Goal: Transaction & Acquisition: Purchase product/service

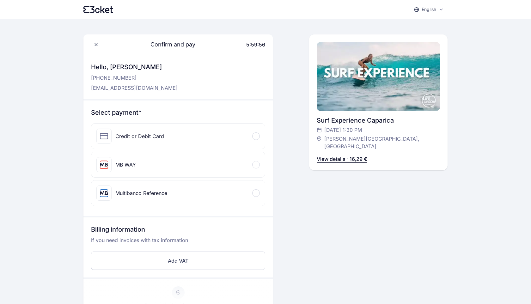
click at [249, 140] on div "Credit or Debit Card" at bounding box center [178, 136] width 174 height 25
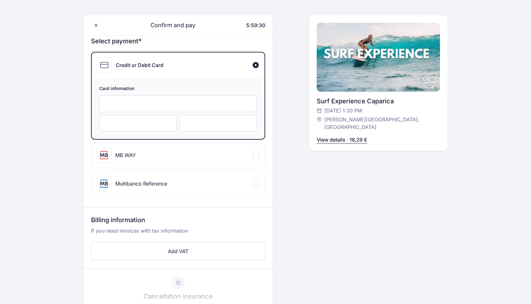
scroll to position [72, 0]
click at [187, 107] on div at bounding box center [178, 103] width 158 height 17
click at [139, 126] on iframe at bounding box center [138, 123] width 65 height 6
click at [200, 129] on div at bounding box center [219, 123] width 78 height 17
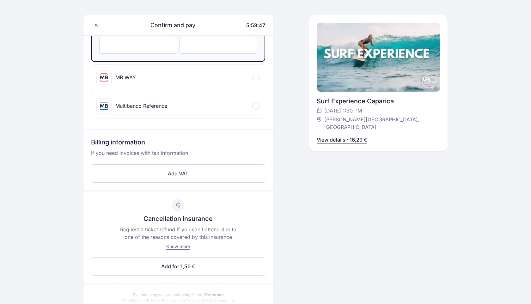
scroll to position [259, 0]
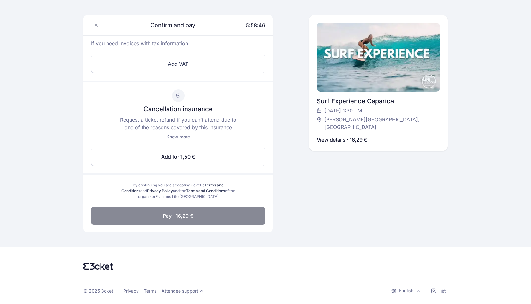
click at [207, 212] on button "Pay · 16,29 €" at bounding box center [178, 216] width 174 height 18
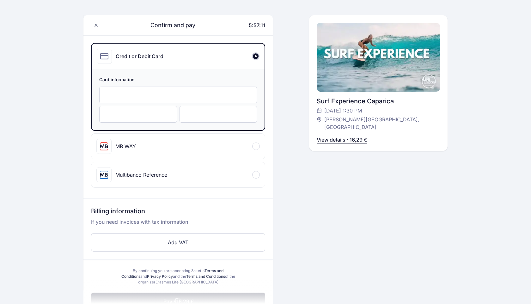
scroll to position [0, 0]
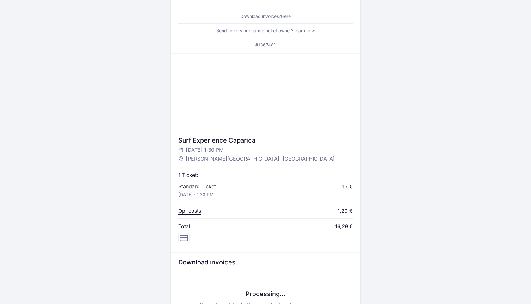
scroll to position [232, 0]
